Goal: Task Accomplishment & Management: Complete application form

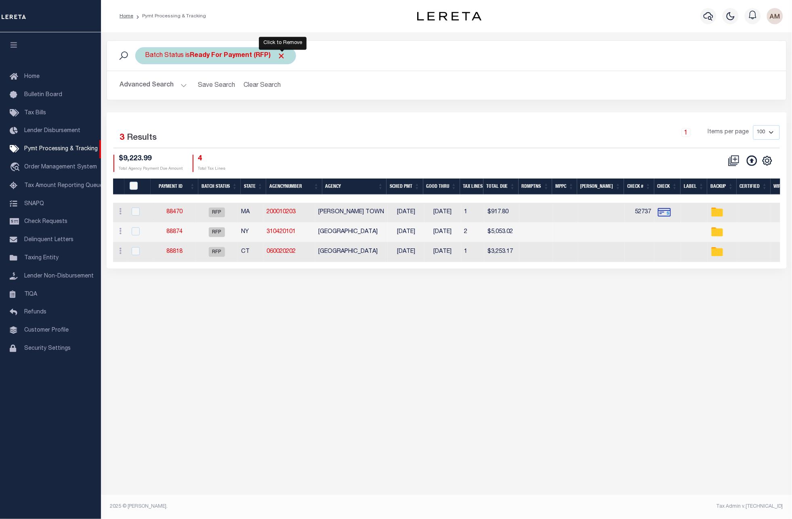
click at [281, 55] on span "Click to Remove" at bounding box center [281, 56] width 8 height 8
click at [135, 61] on div "Batch Status Search" at bounding box center [446, 55] width 666 height 17
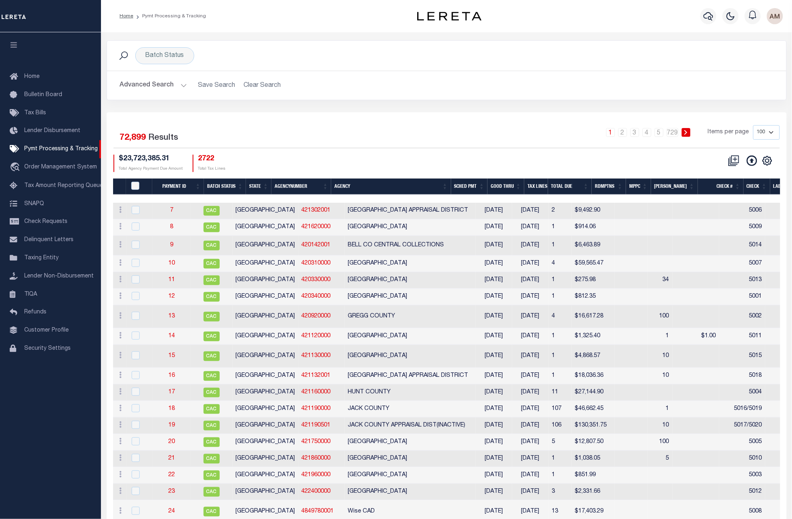
click at [156, 86] on button "Advanced Search" at bounding box center [153, 86] width 67 height 16
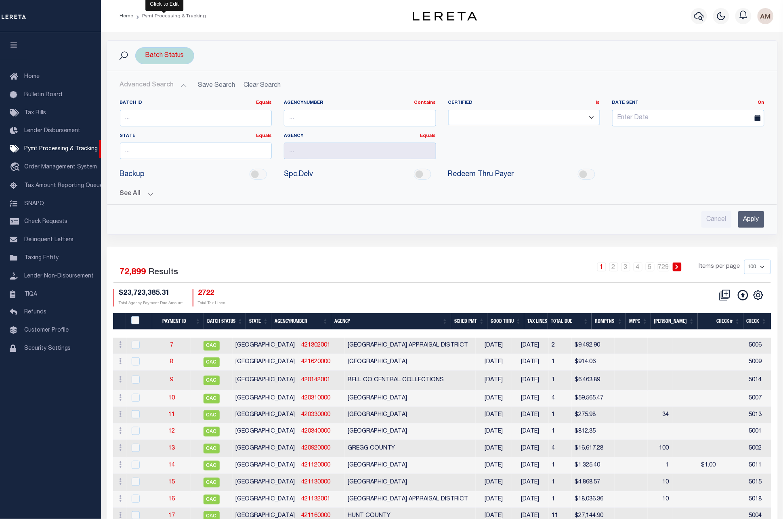
click at [180, 59] on div "Batch Status" at bounding box center [164, 55] width 59 height 17
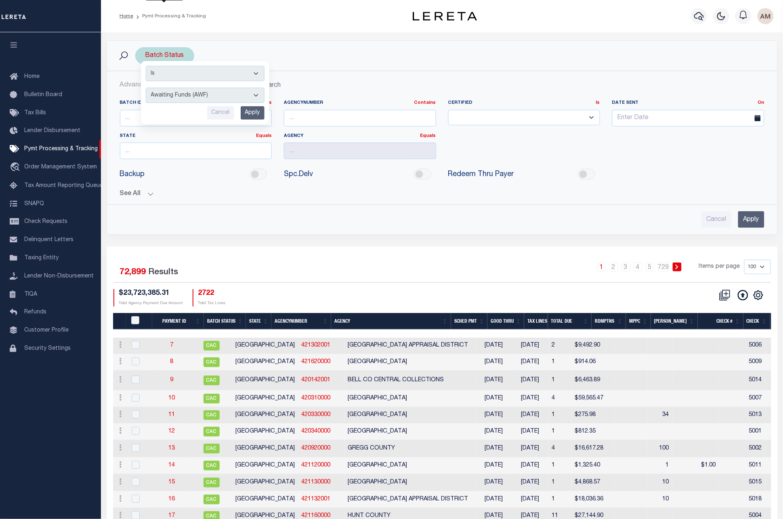
click at [180, 103] on select "Awaiting Funds (AWF) Cleared and Complete (CAC) New Check Needed (NCN) Payment …" at bounding box center [205, 95] width 119 height 15
select select "SNT"
click at [146, 88] on select "Awaiting Funds (AWF) Cleared and Complete (CAC) New Check Needed (NCN) Payment …" at bounding box center [205, 95] width 119 height 15
click at [249, 116] on input "Apply" at bounding box center [253, 112] width 24 height 13
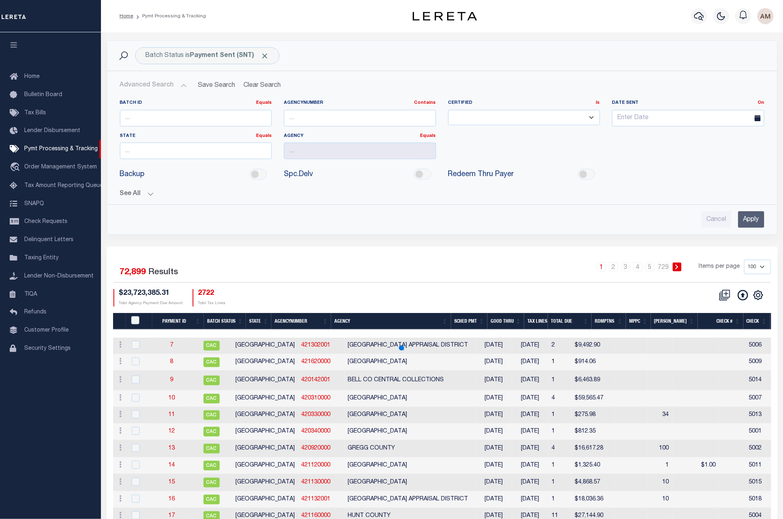
click at [745, 220] on input "Apply" at bounding box center [751, 219] width 26 height 17
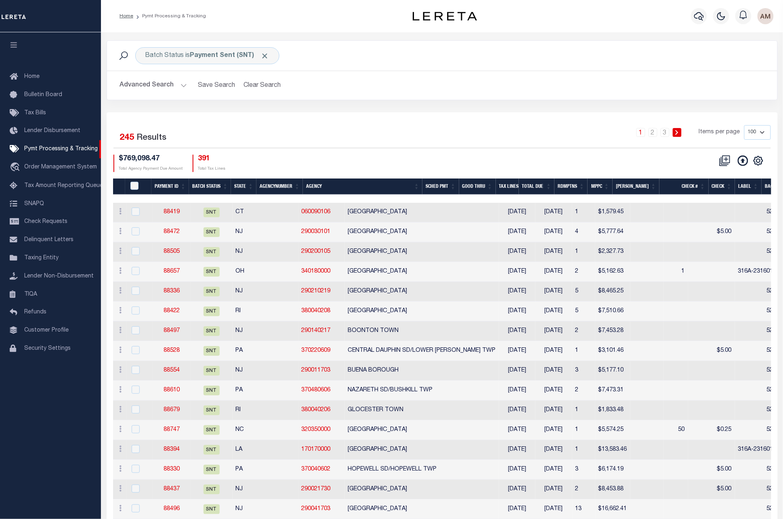
click at [232, 189] on th "State" at bounding box center [243, 187] width 25 height 17
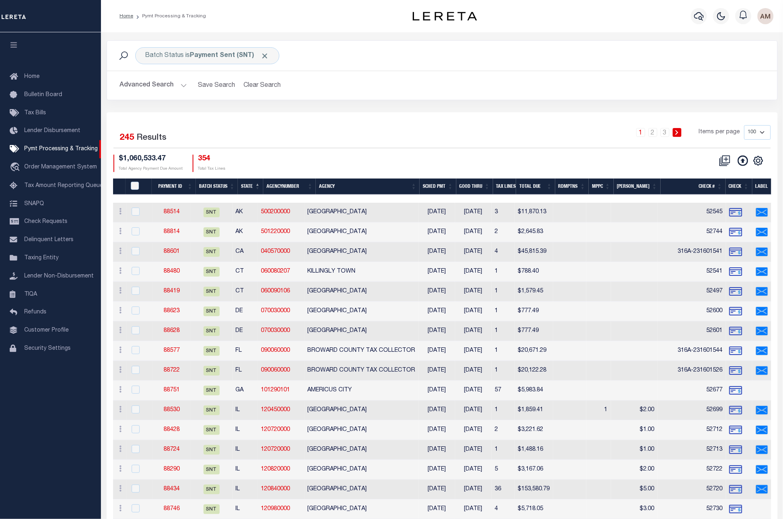
click at [239, 189] on th "State" at bounding box center [250, 187] width 25 height 17
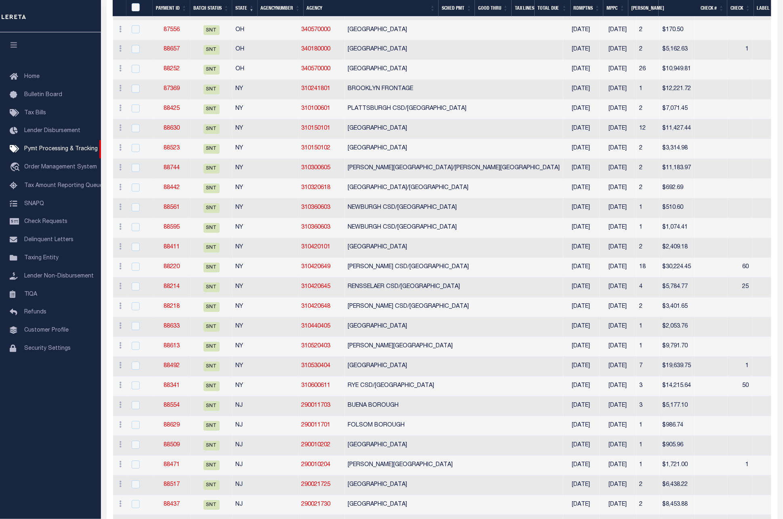
scroll to position [1588, 0]
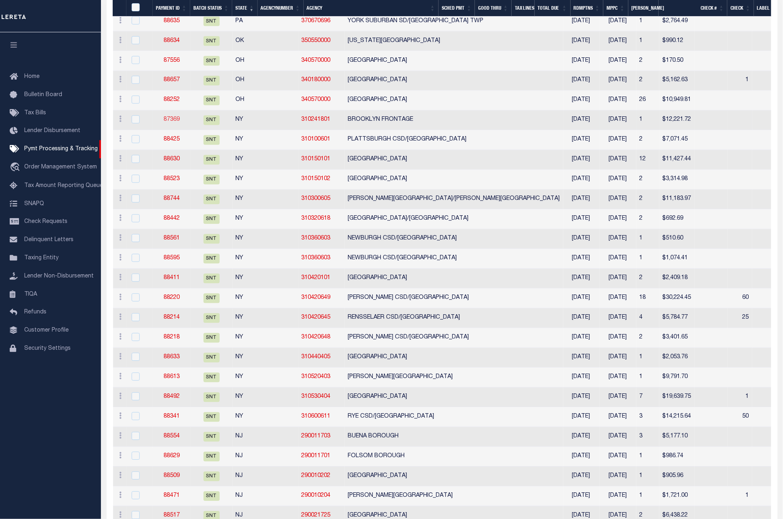
click at [177, 123] on link "87369" at bounding box center [172, 120] width 16 height 6
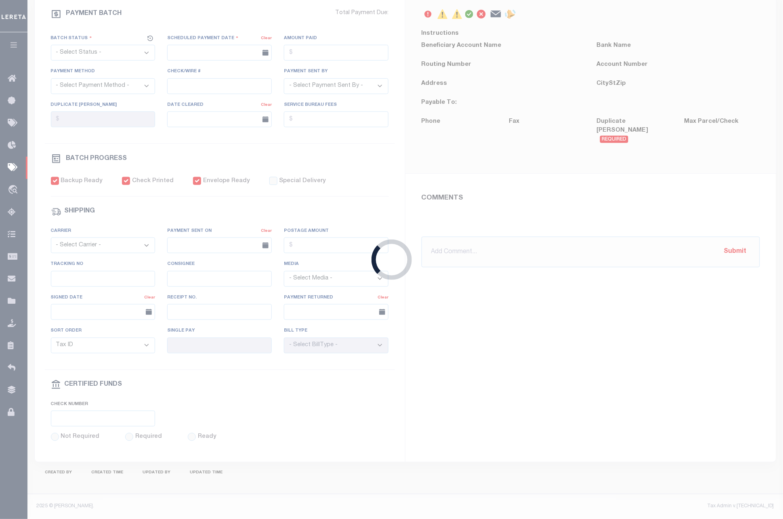
select select "SNT"
type input "[DATE]"
type input "$12,221.72"
select select "CHK"
type input "52682"
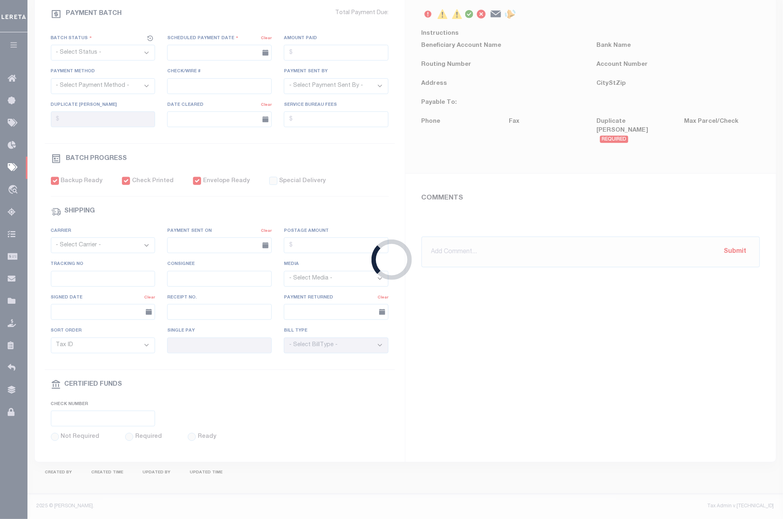
select select "[PERSON_NAME]"
checkbox input "true"
select select "FDX"
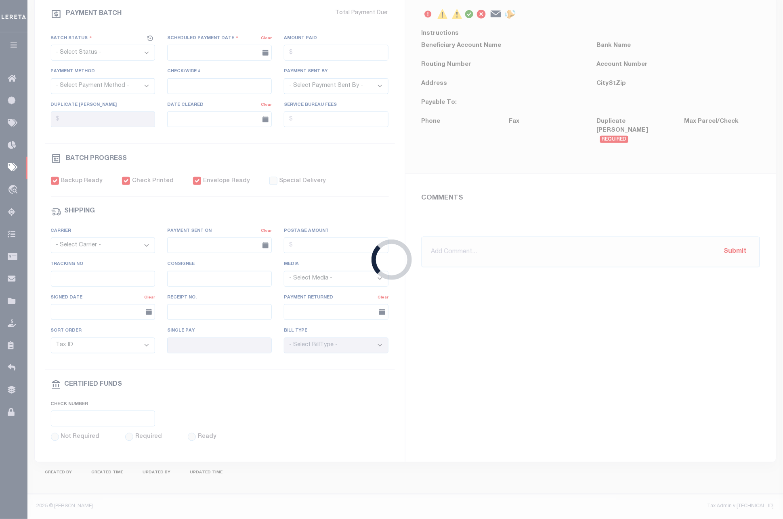
type input "[DATE]"
type input "$9.65"
type input "883910385457"
type input "1"
radio input "true"
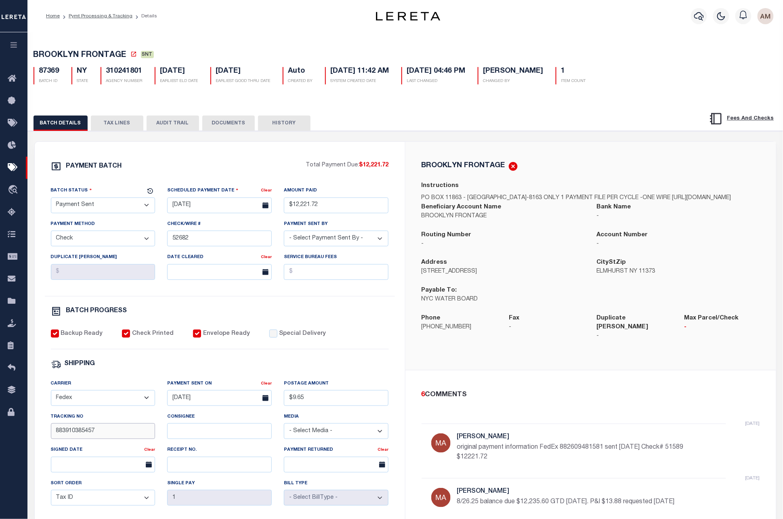
click at [129, 434] on input "883910385457" at bounding box center [103, 431] width 105 height 16
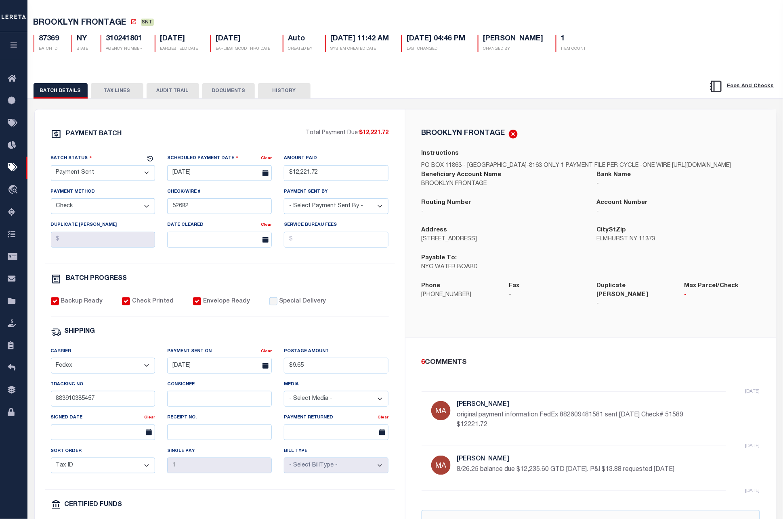
scroll to position [61, 0]
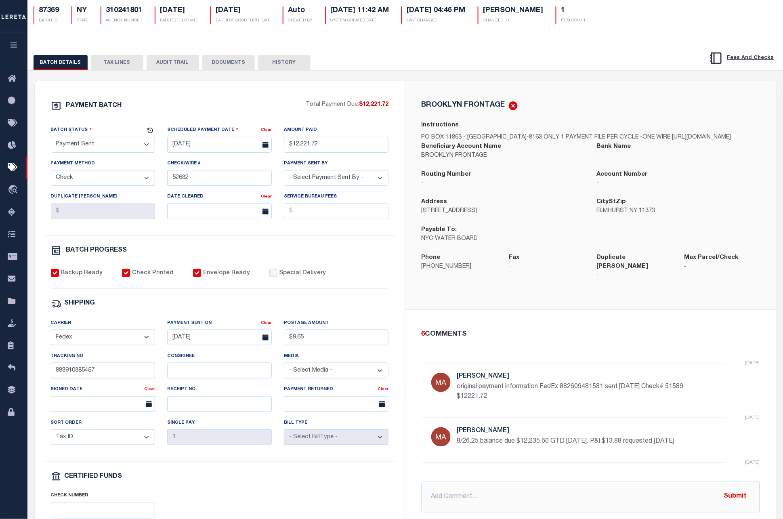
click at [202, 235] on div "Batch Status - Select Status - Scheduled for Payment Ready For Payment Payment …" at bounding box center [220, 181] width 350 height 110
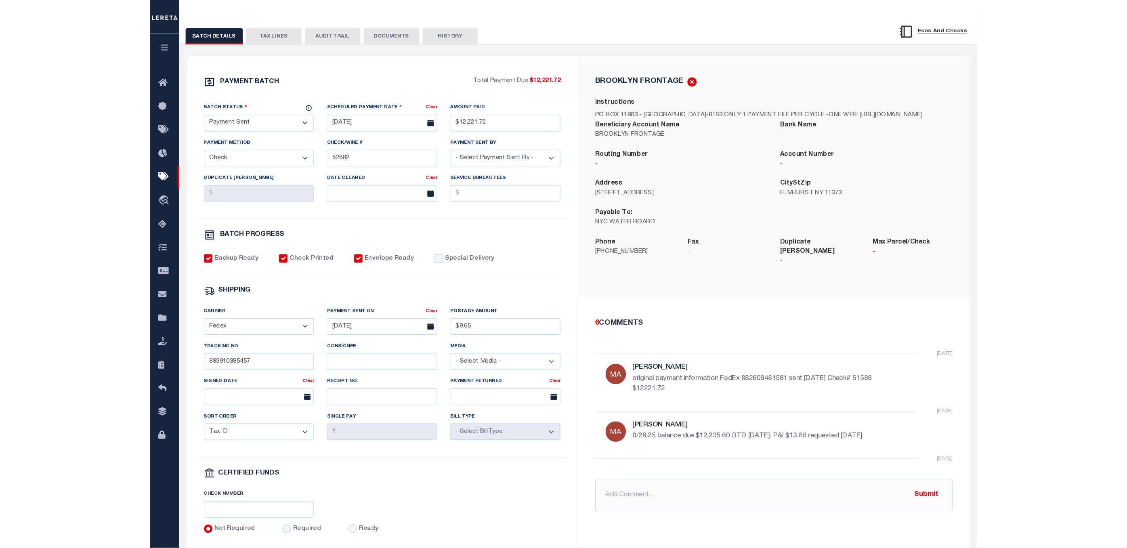
scroll to position [121, 0]
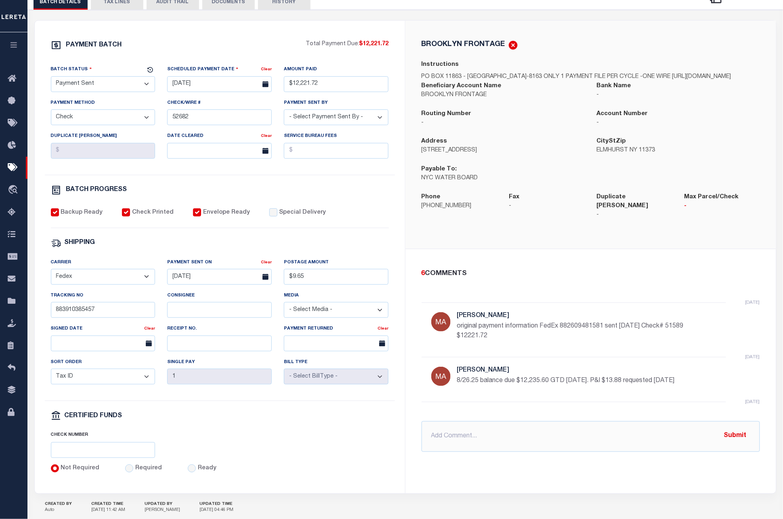
click at [224, 4] on button "DOCUMENTS" at bounding box center [228, 1] width 53 height 15
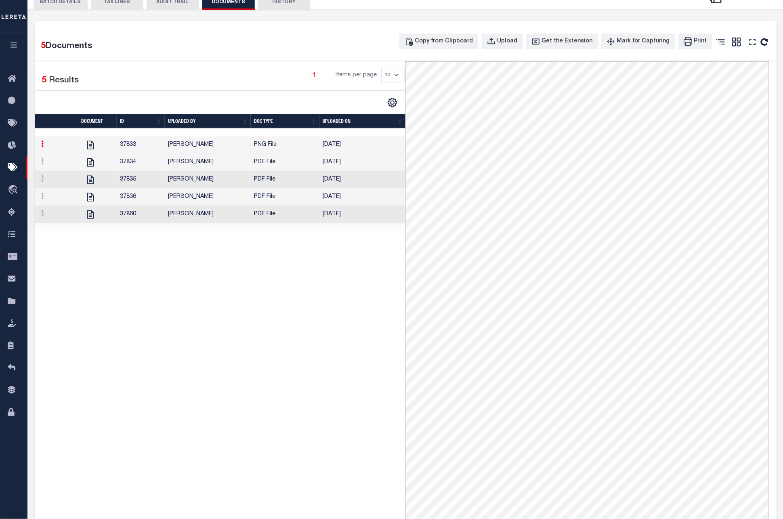
click at [225, 211] on td "[PERSON_NAME]" at bounding box center [208, 214] width 86 height 17
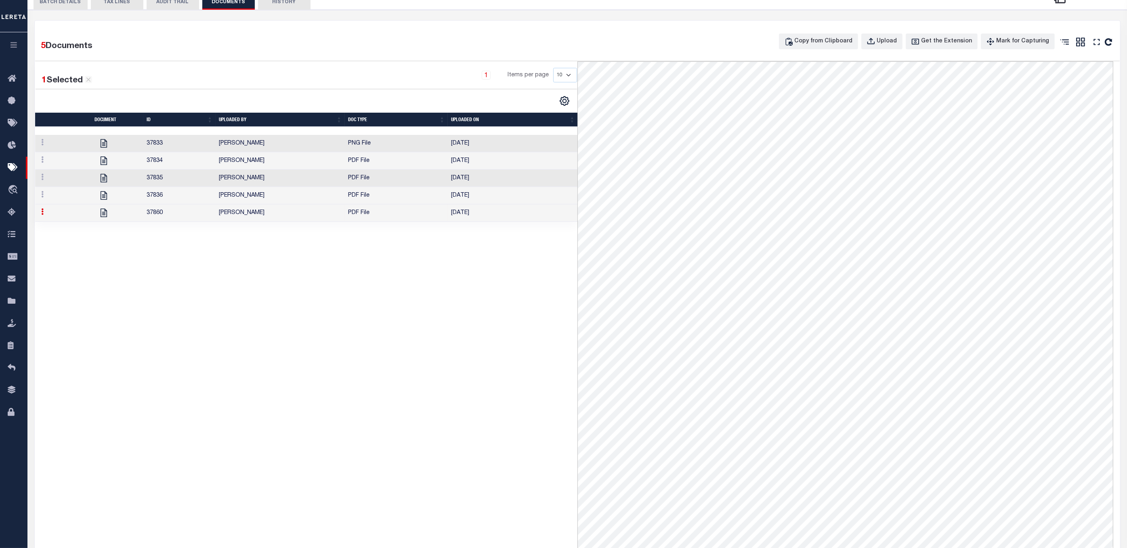
click at [353, 210] on td "PDF File" at bounding box center [396, 212] width 103 height 17
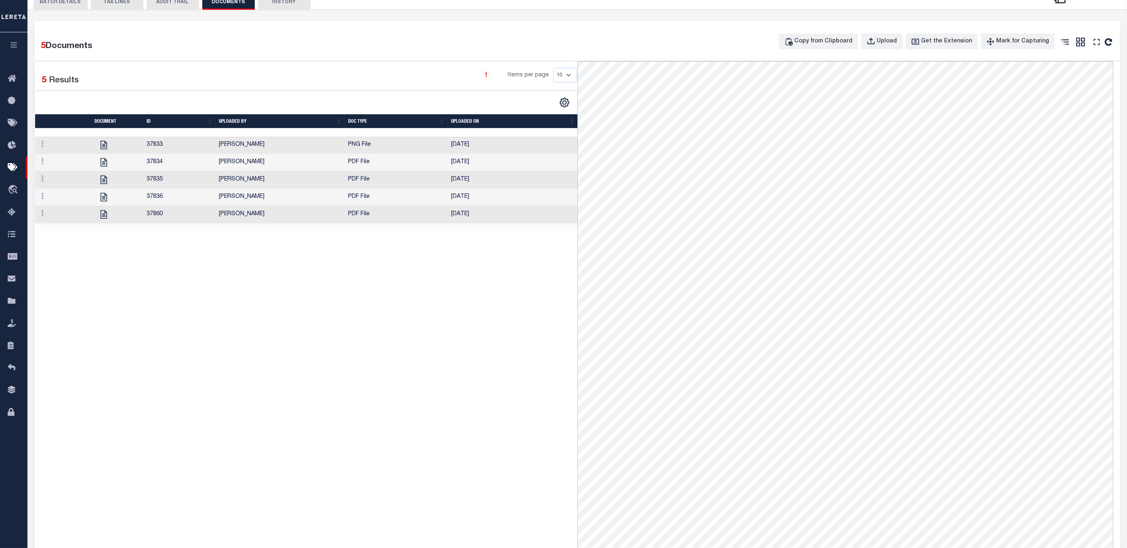
click at [353, 202] on td "PDF File" at bounding box center [396, 197] width 103 height 17
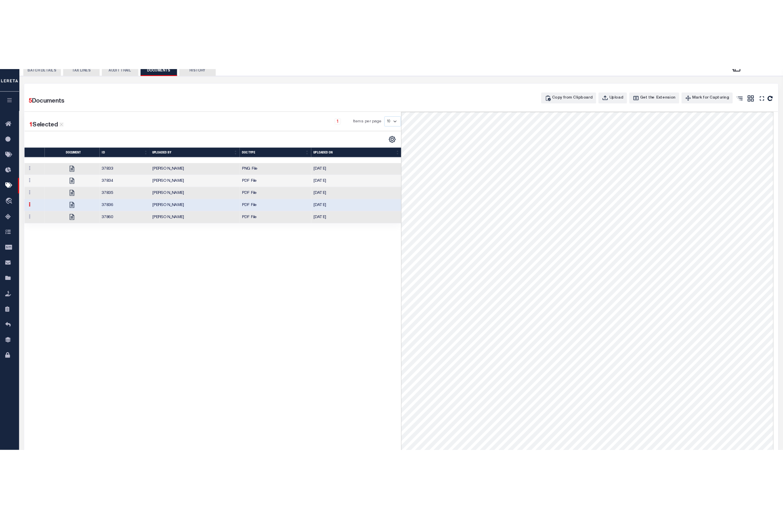
scroll to position [0, 0]
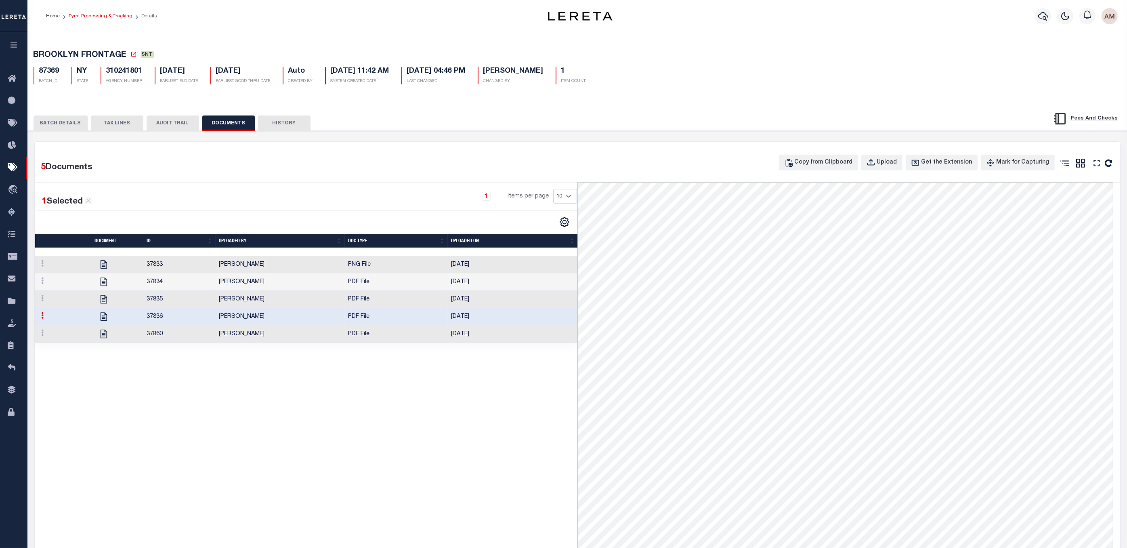
click at [84, 14] on link "Pymt Processing & Tracking" at bounding box center [101, 16] width 64 height 5
